Goal: Task Accomplishment & Management: Use online tool/utility

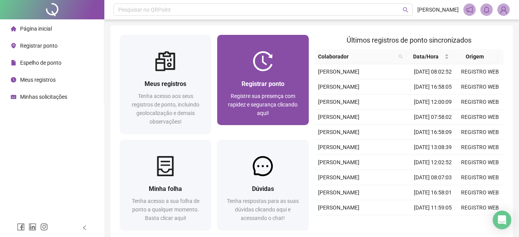
click at [284, 115] on div "Registre sua presença com rapidez e segurança clicando aqui!" at bounding box center [262, 105] width 73 height 26
click at [298, 68] on div at bounding box center [262, 61] width 91 height 20
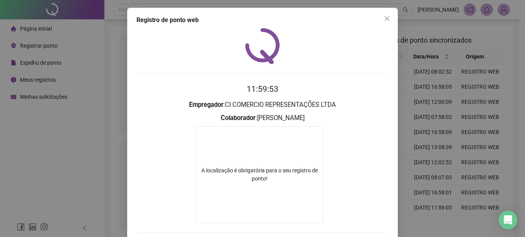
click at [64, 136] on div "Registro de ponto web 11:59:53 Empregador : CI COMERCIO REPRESENTAÇÕES LTDA Col…" at bounding box center [262, 118] width 525 height 237
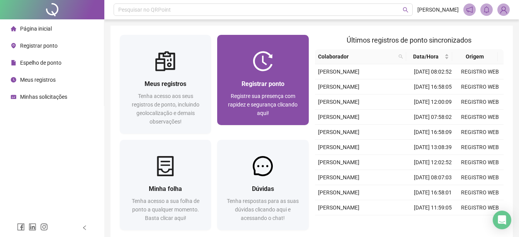
click at [256, 68] on img at bounding box center [263, 61] width 20 height 20
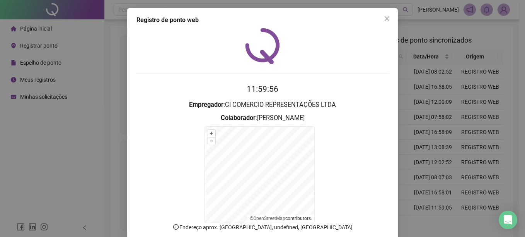
scroll to position [46, 0]
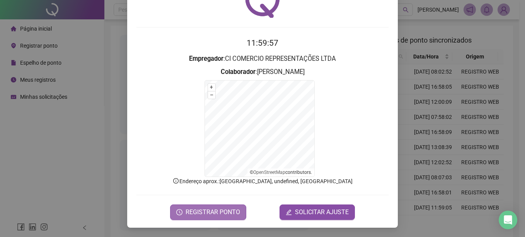
click at [220, 213] on span "REGISTRAR PONTO" at bounding box center [213, 211] width 54 height 9
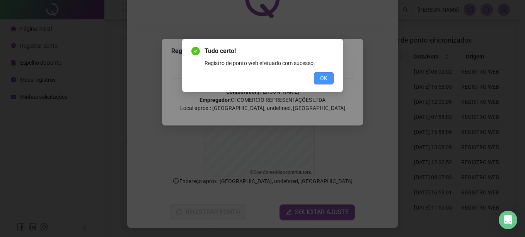
click at [321, 83] on button "OK" at bounding box center [324, 78] width 20 height 12
